Goal: Information Seeking & Learning: Check status

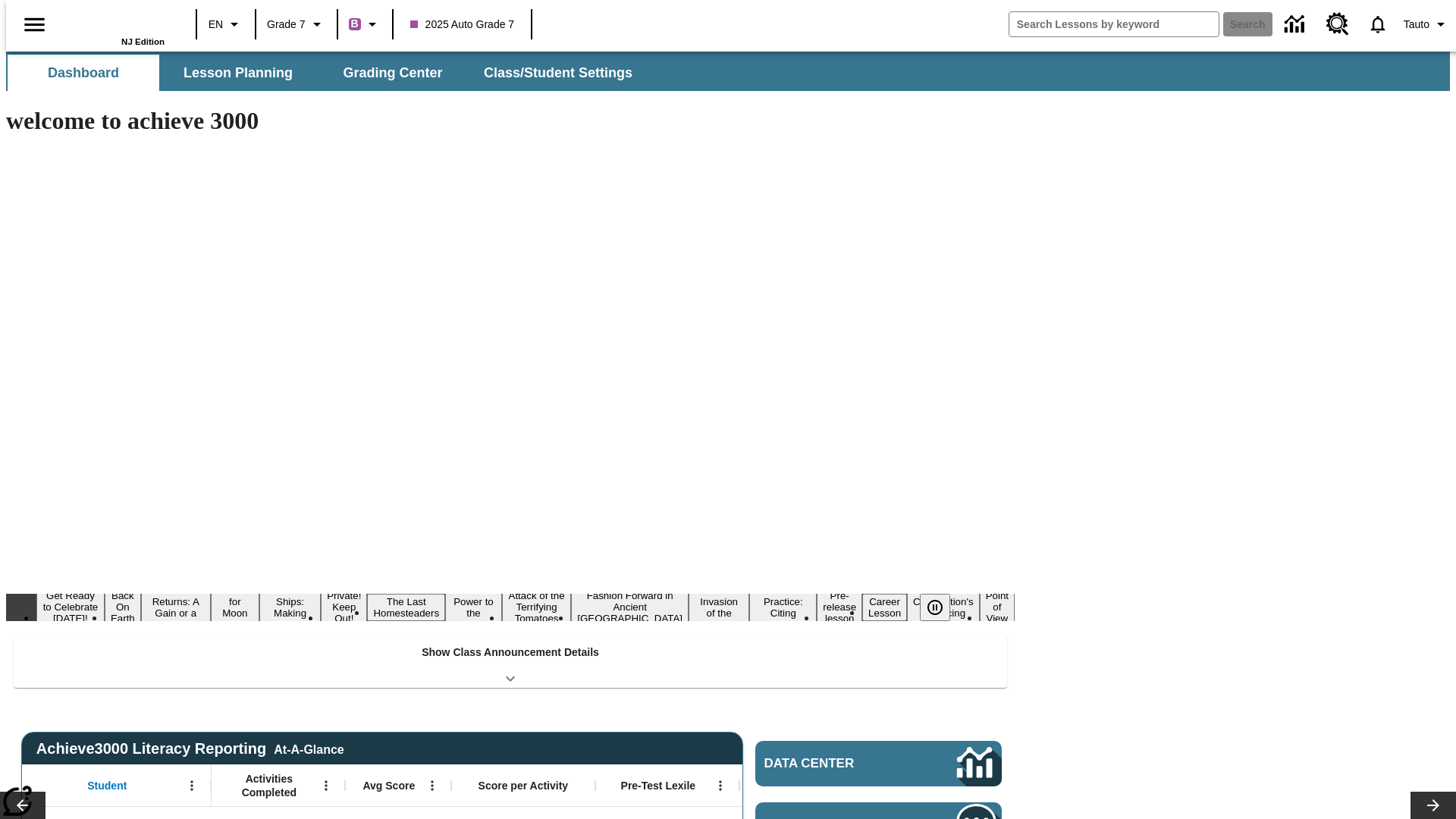
type input "-1"
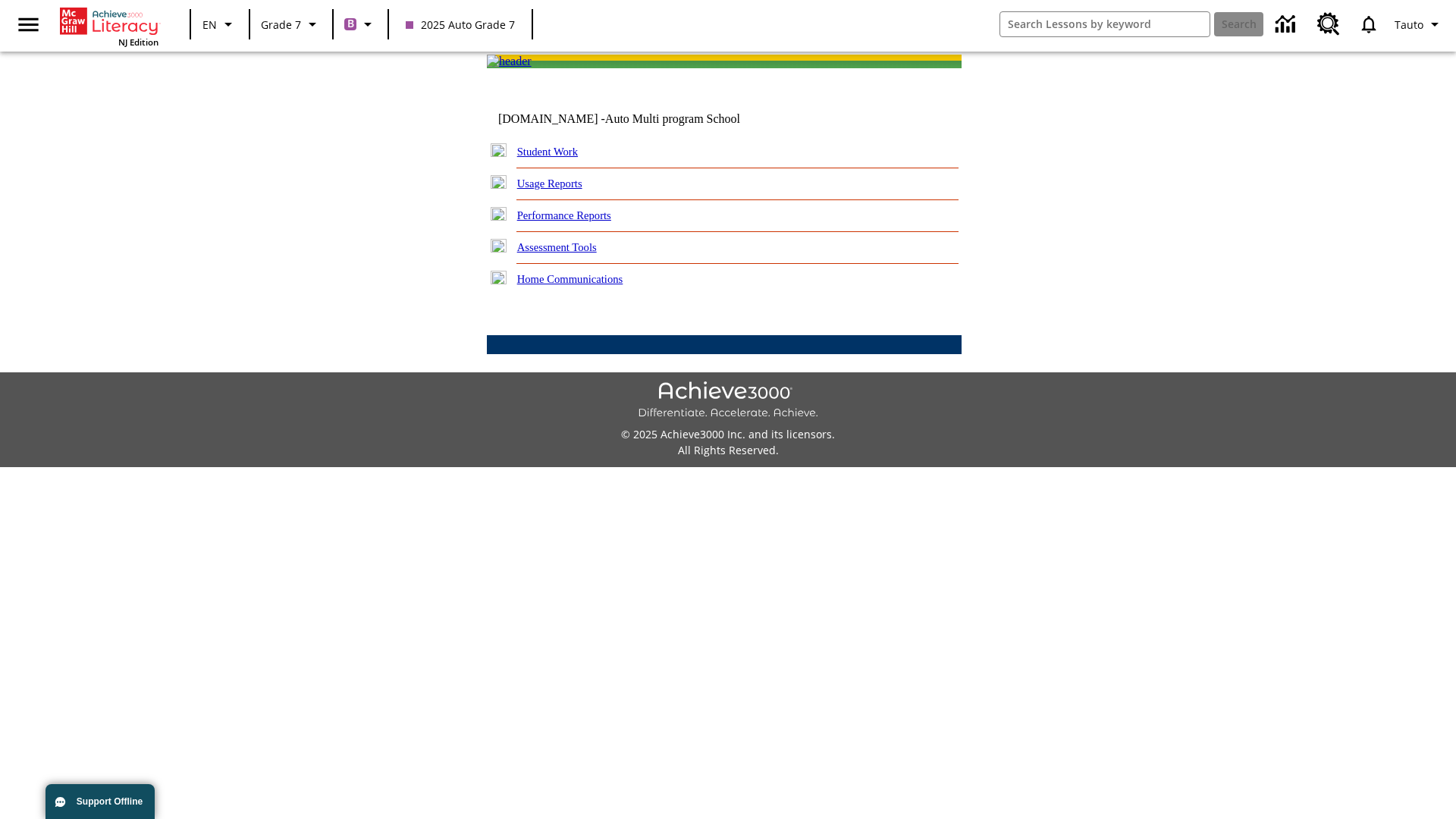
click at [580, 222] on link "Performance Reports" at bounding box center [564, 215] width 94 height 12
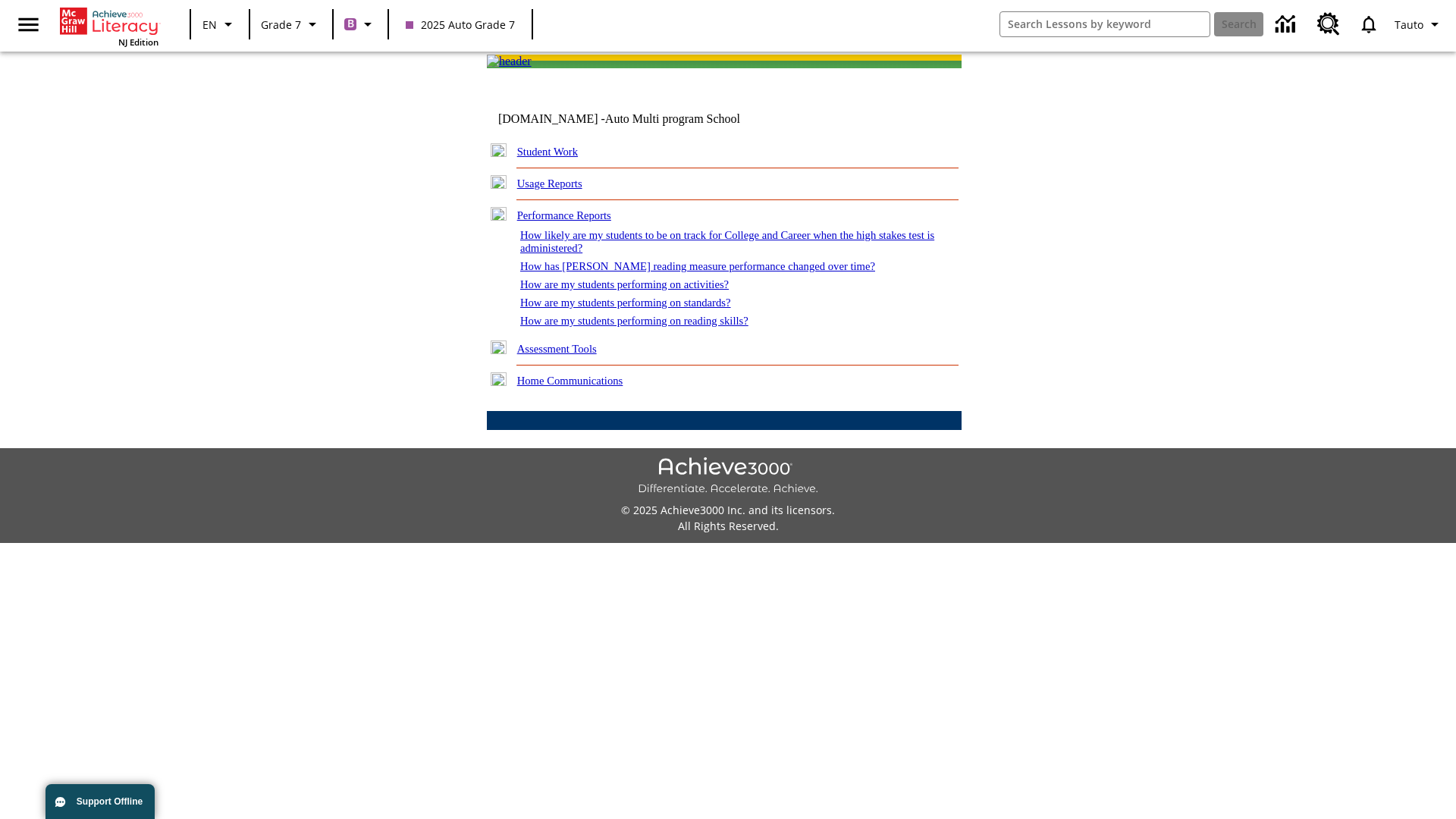
click at [650, 327] on link "How are my students performing on reading skills?" at bounding box center [634, 321] width 228 height 12
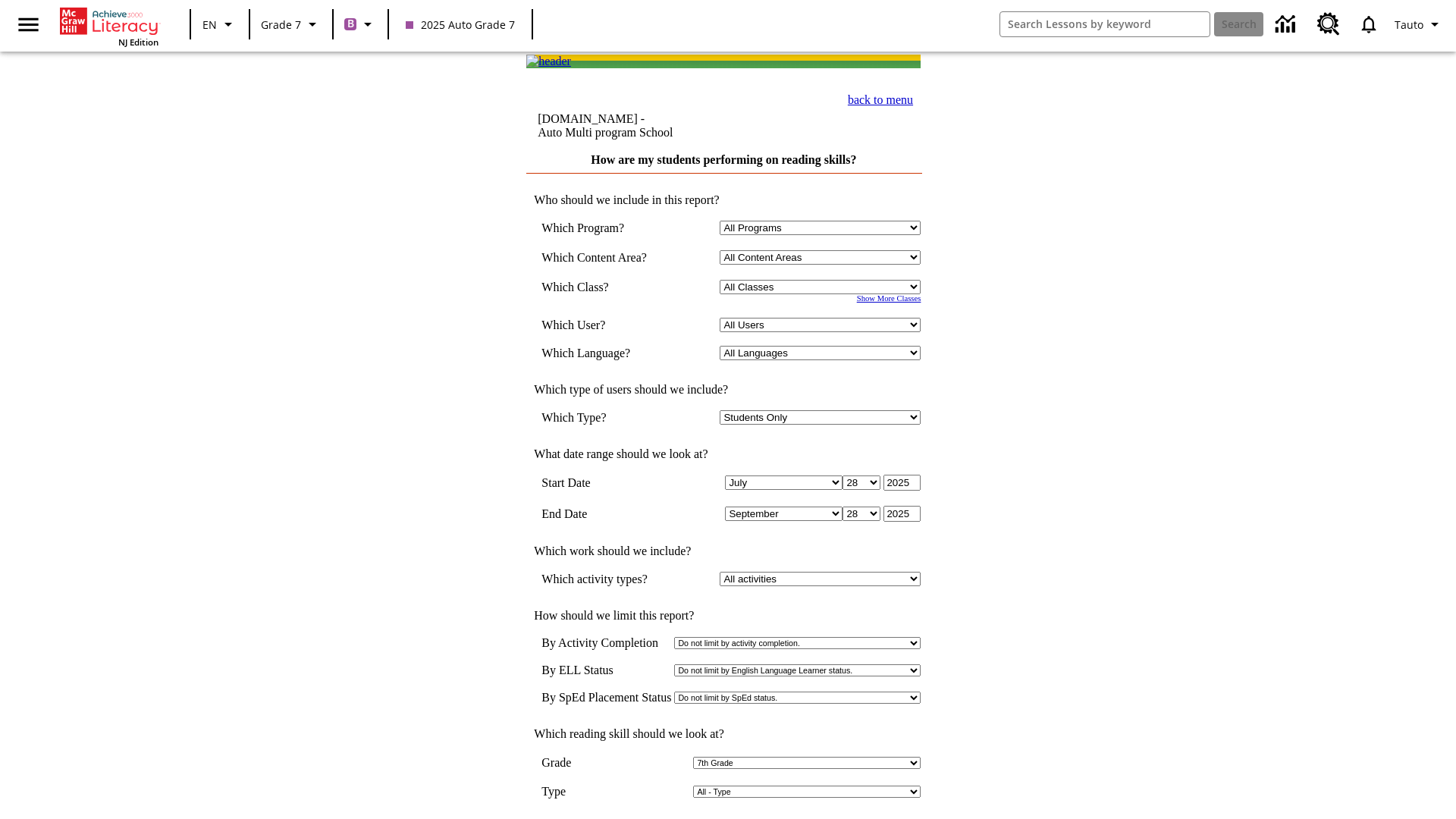
select select "3"
select select "2348140"
